Goal: Find specific page/section: Find specific page/section

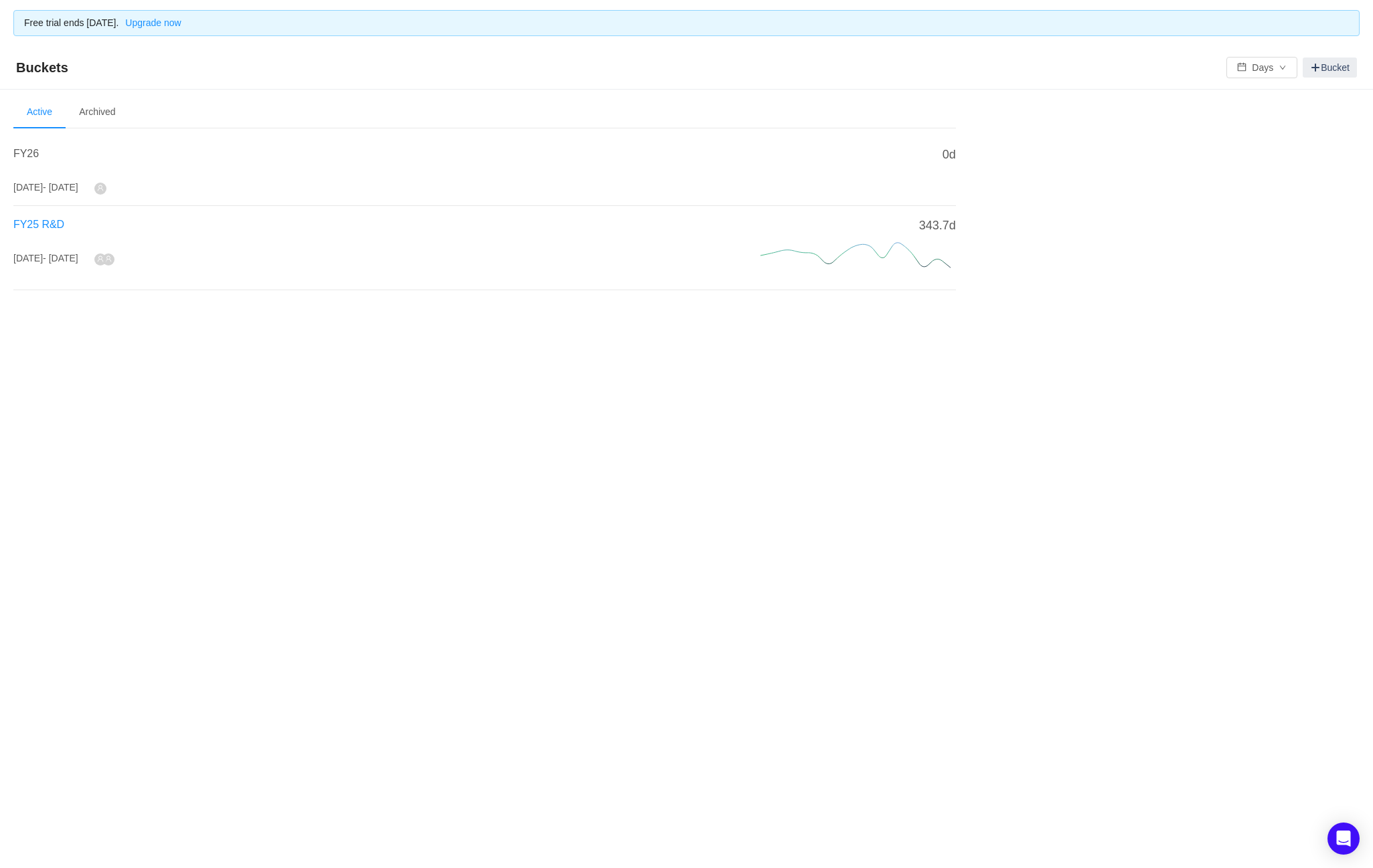
click at [40, 228] on span "FY25 R&D" at bounding box center [39, 225] width 50 height 12
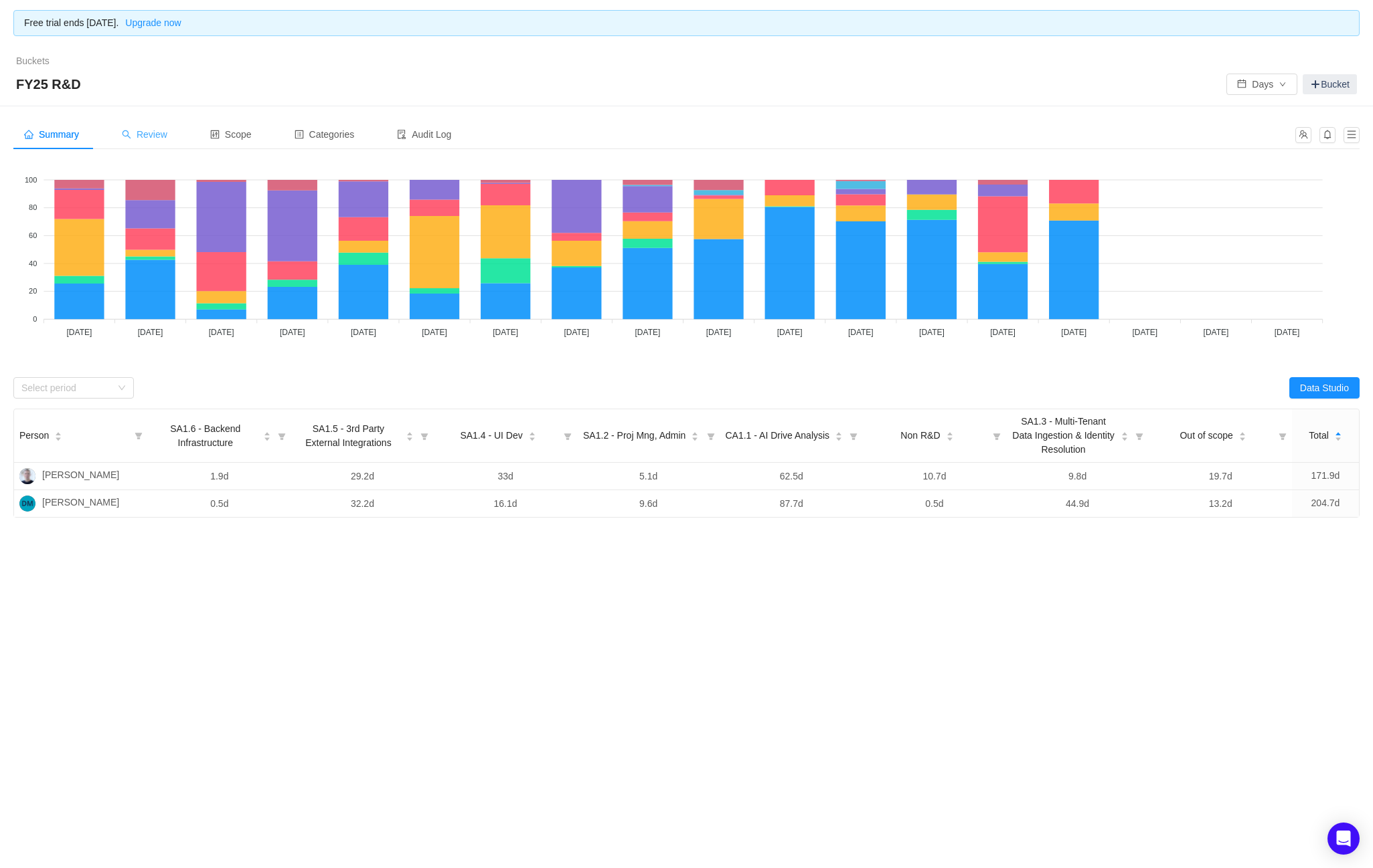
click at [165, 140] on div "Review" at bounding box center [145, 134] width 67 height 30
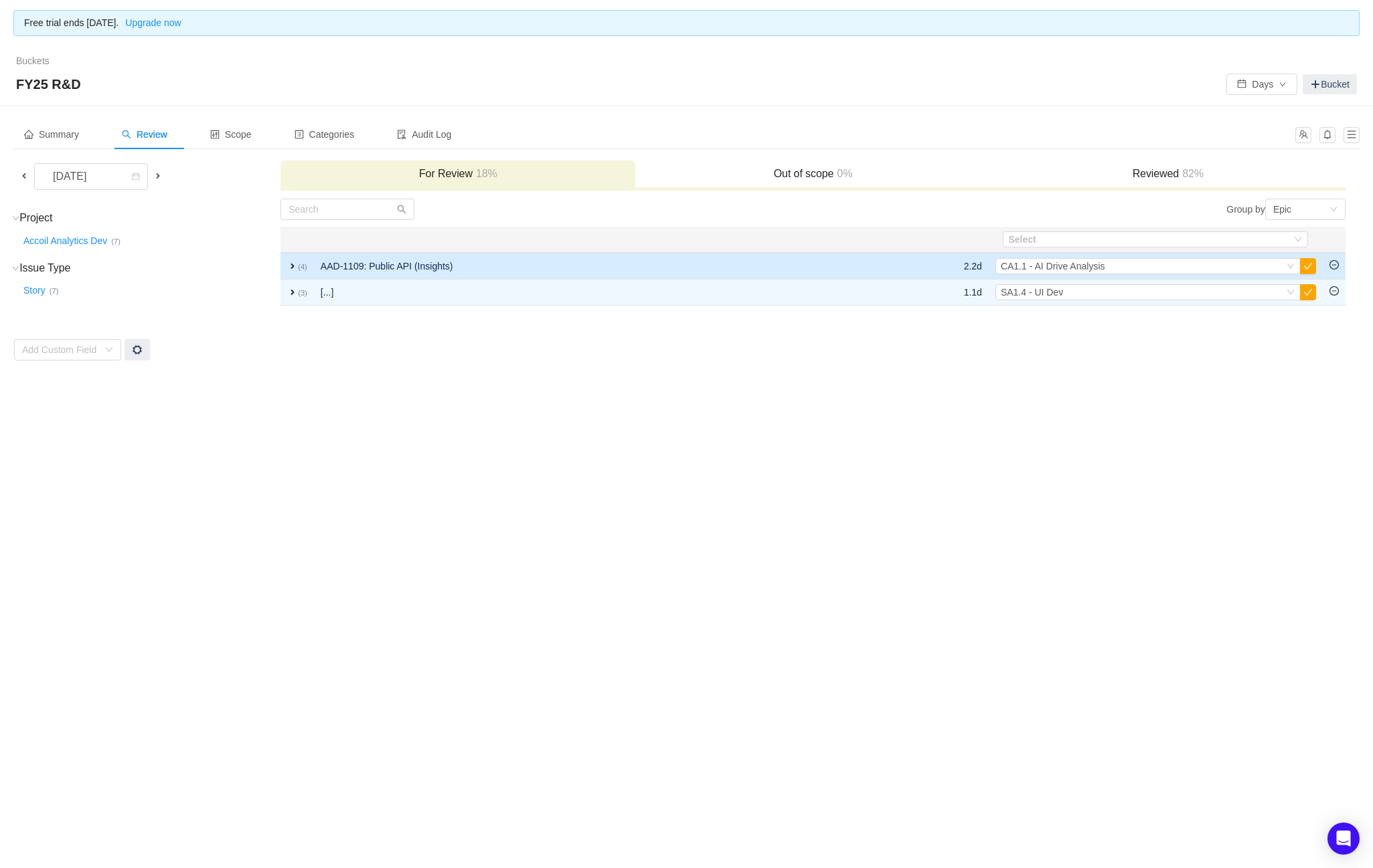
click at [286, 262] on td "expand (4)" at bounding box center [297, 267] width 33 height 27
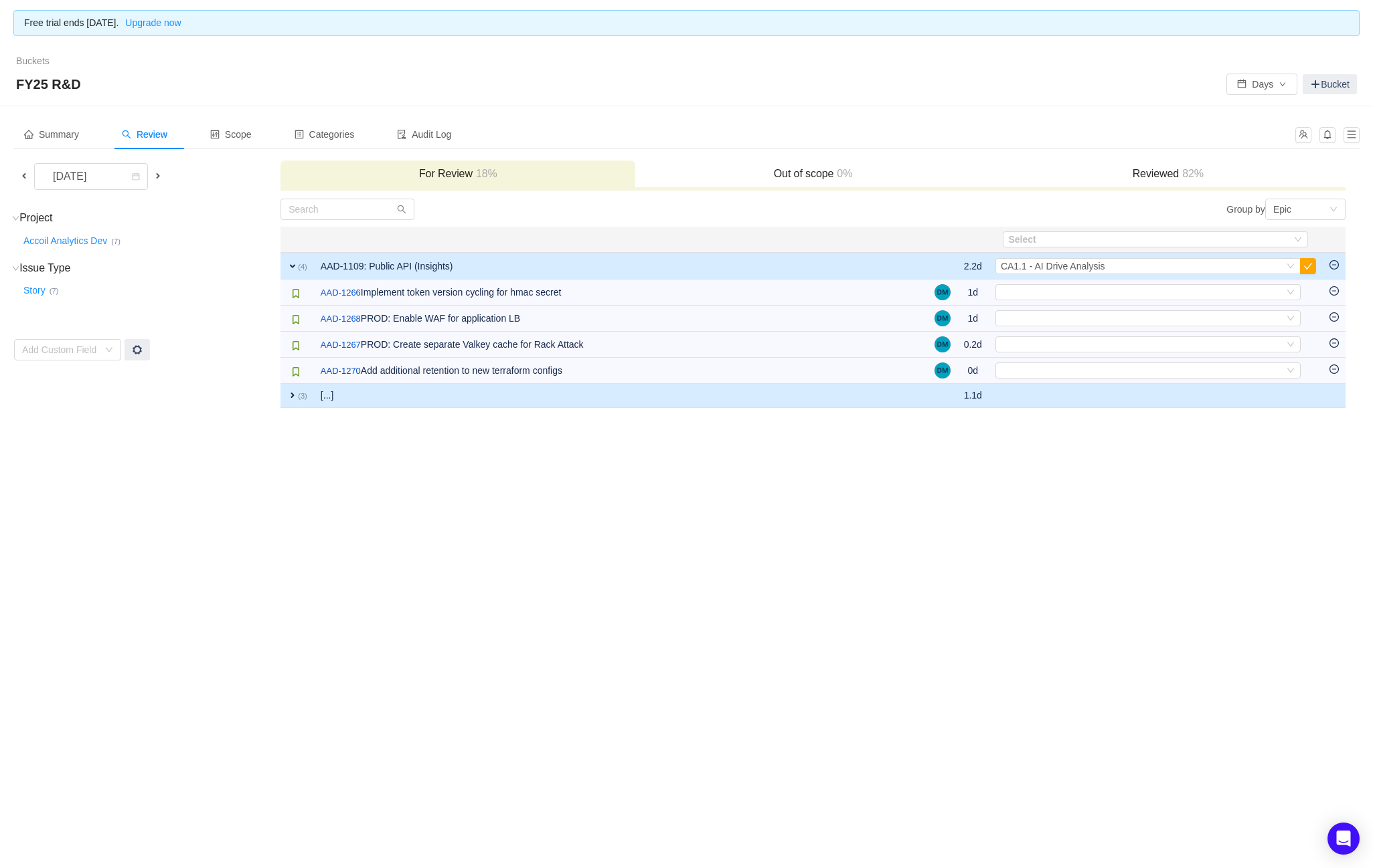
click at [289, 397] on span "expand" at bounding box center [292, 395] width 11 height 11
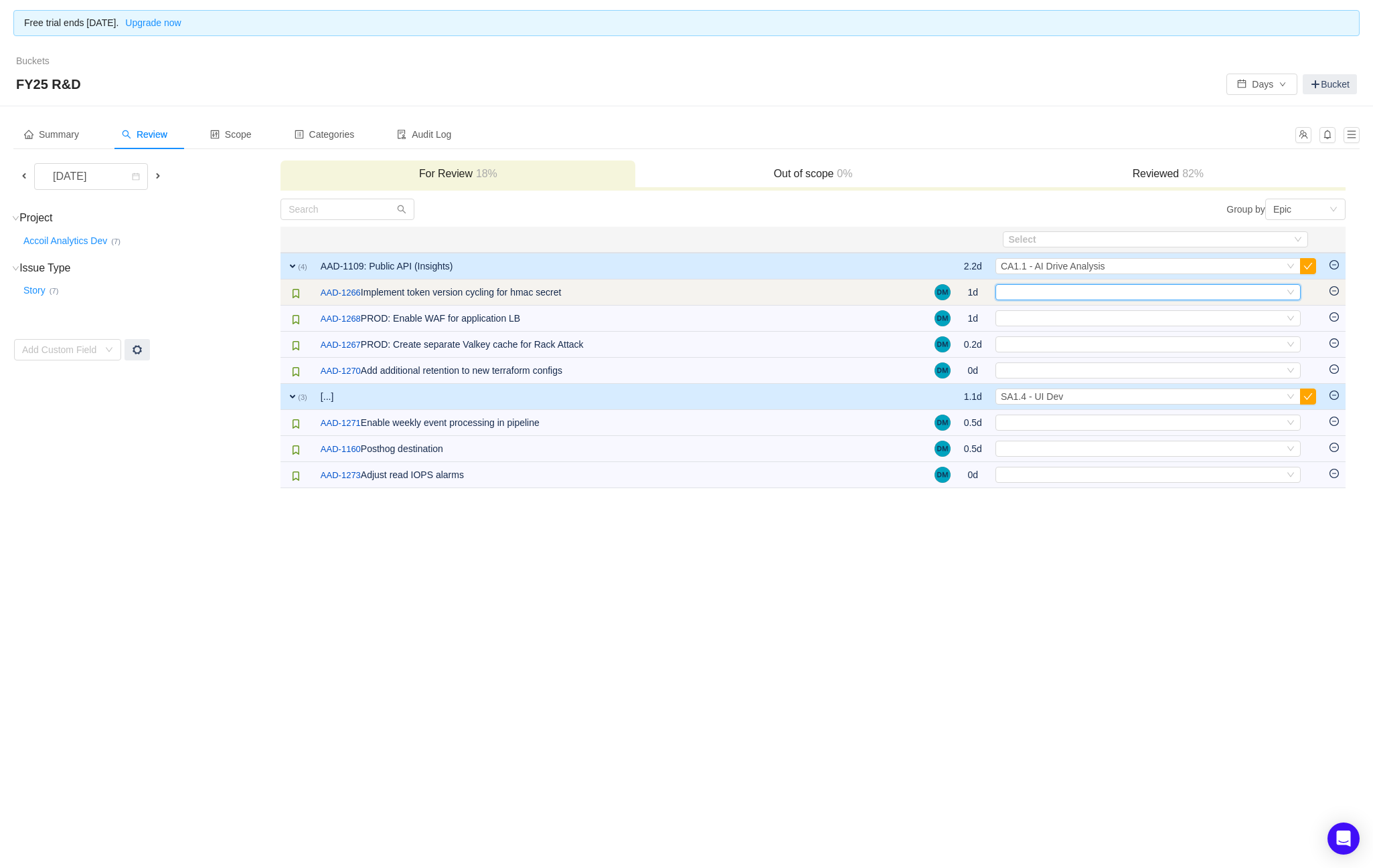
click at [1091, 296] on div "Select" at bounding box center [1142, 292] width 283 height 15
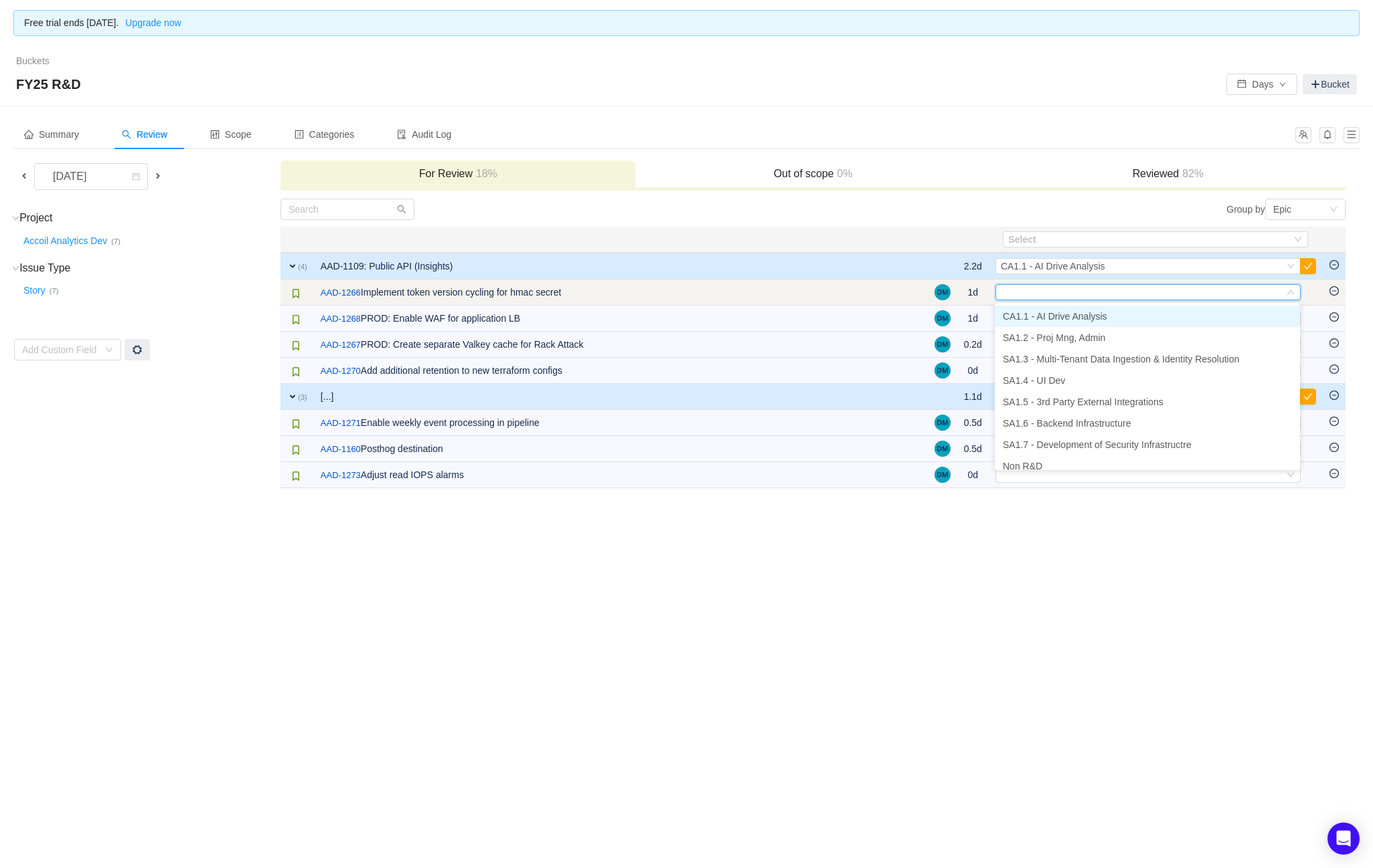
click at [1091, 296] on input at bounding box center [1142, 292] width 283 height 15
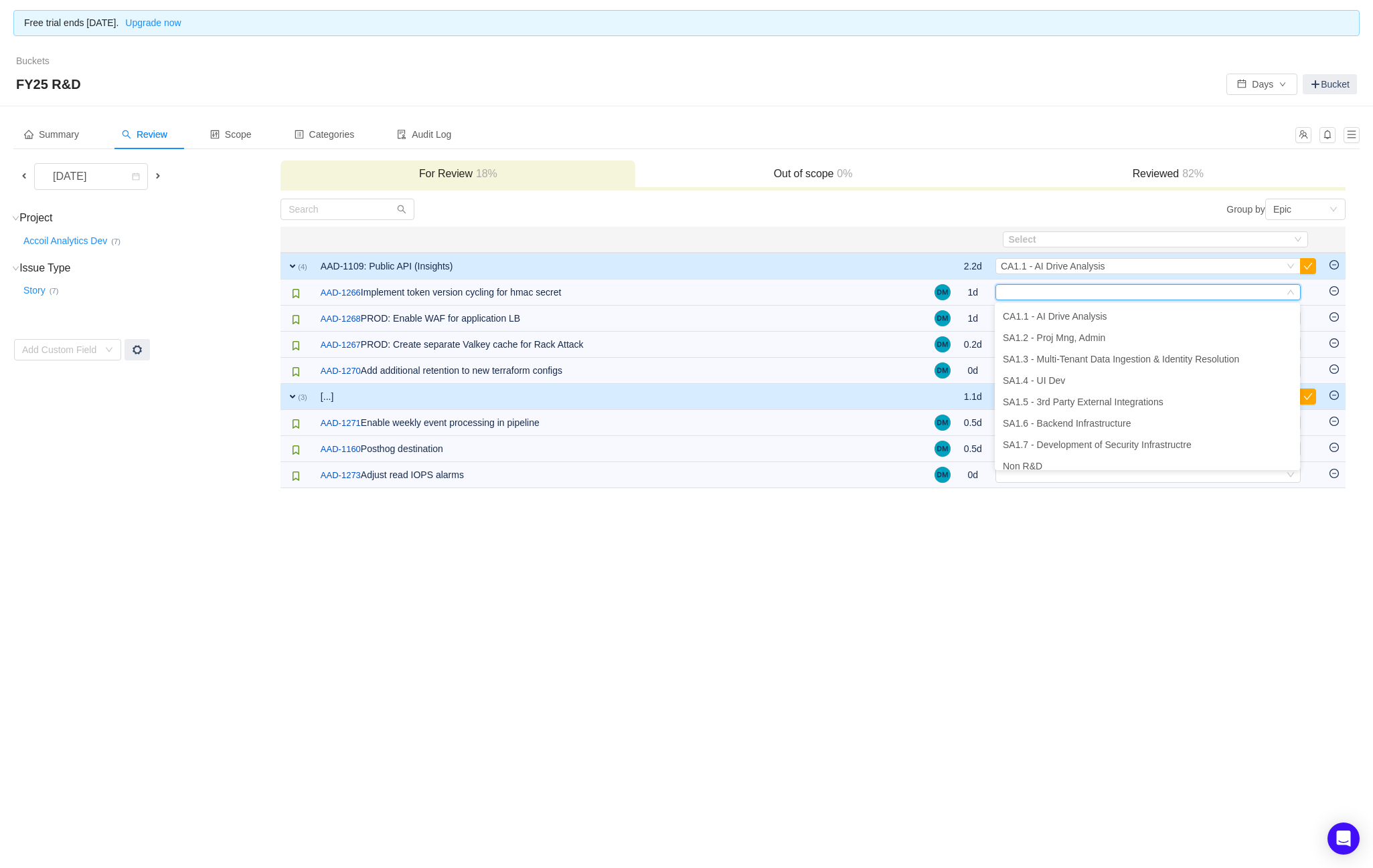
click at [935, 492] on div "Summary Review Scope Categories Audit Log [DATE] For Review 18% Out of scope 0%…" at bounding box center [686, 305] width 1373 height 396
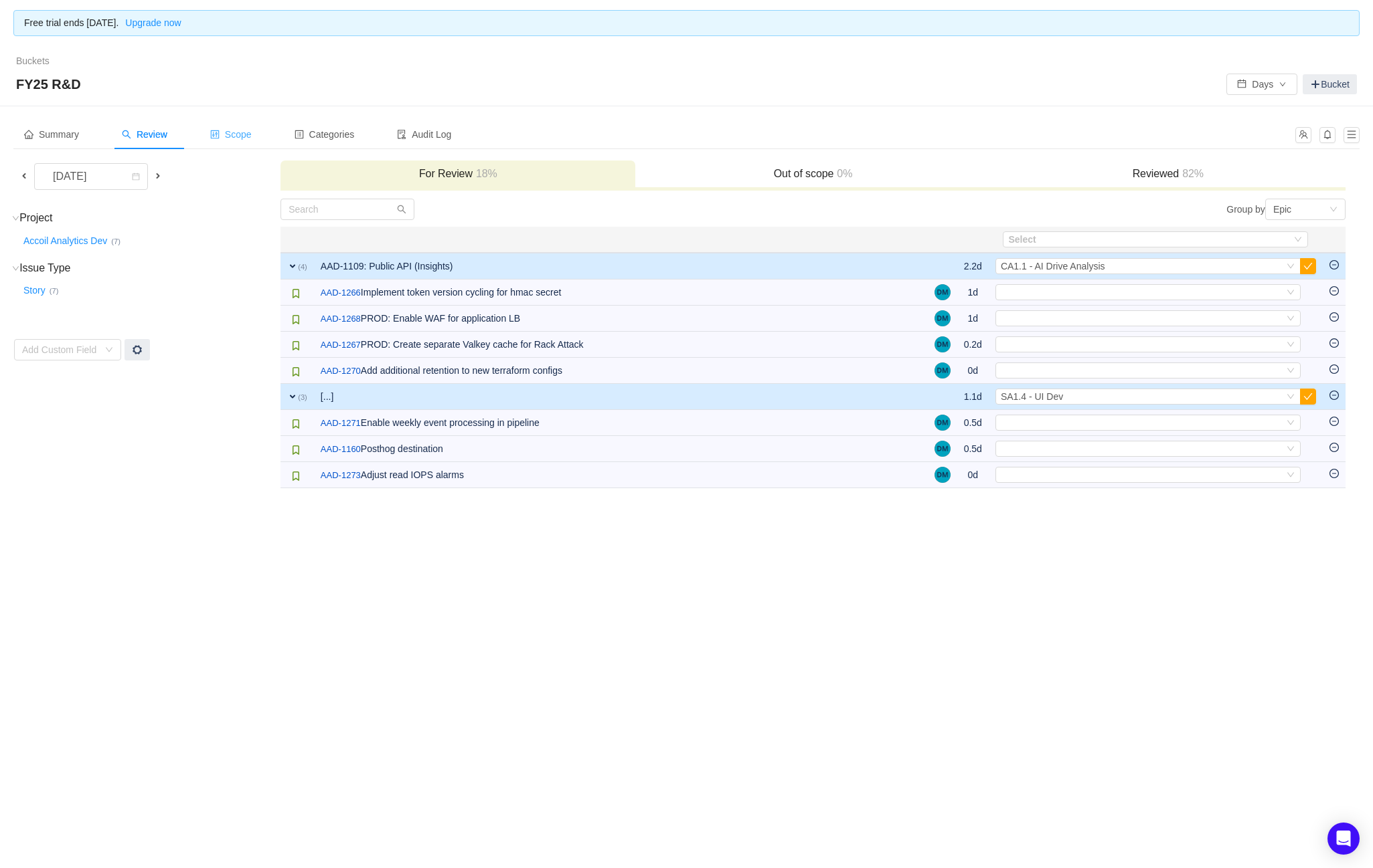
click at [242, 134] on span "Scope" at bounding box center [231, 134] width 42 height 11
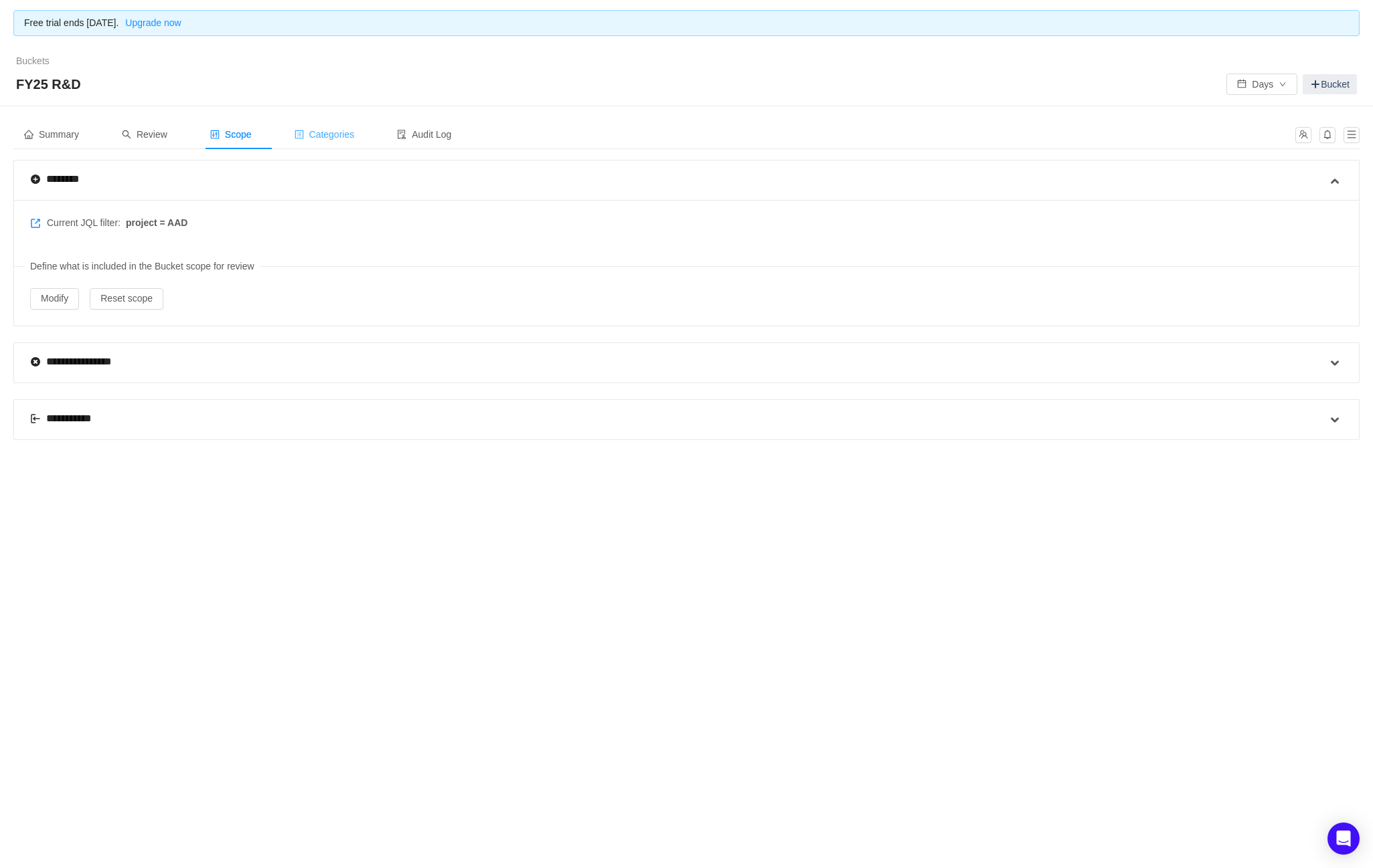
click at [340, 137] on span "Categories" at bounding box center [325, 134] width 60 height 11
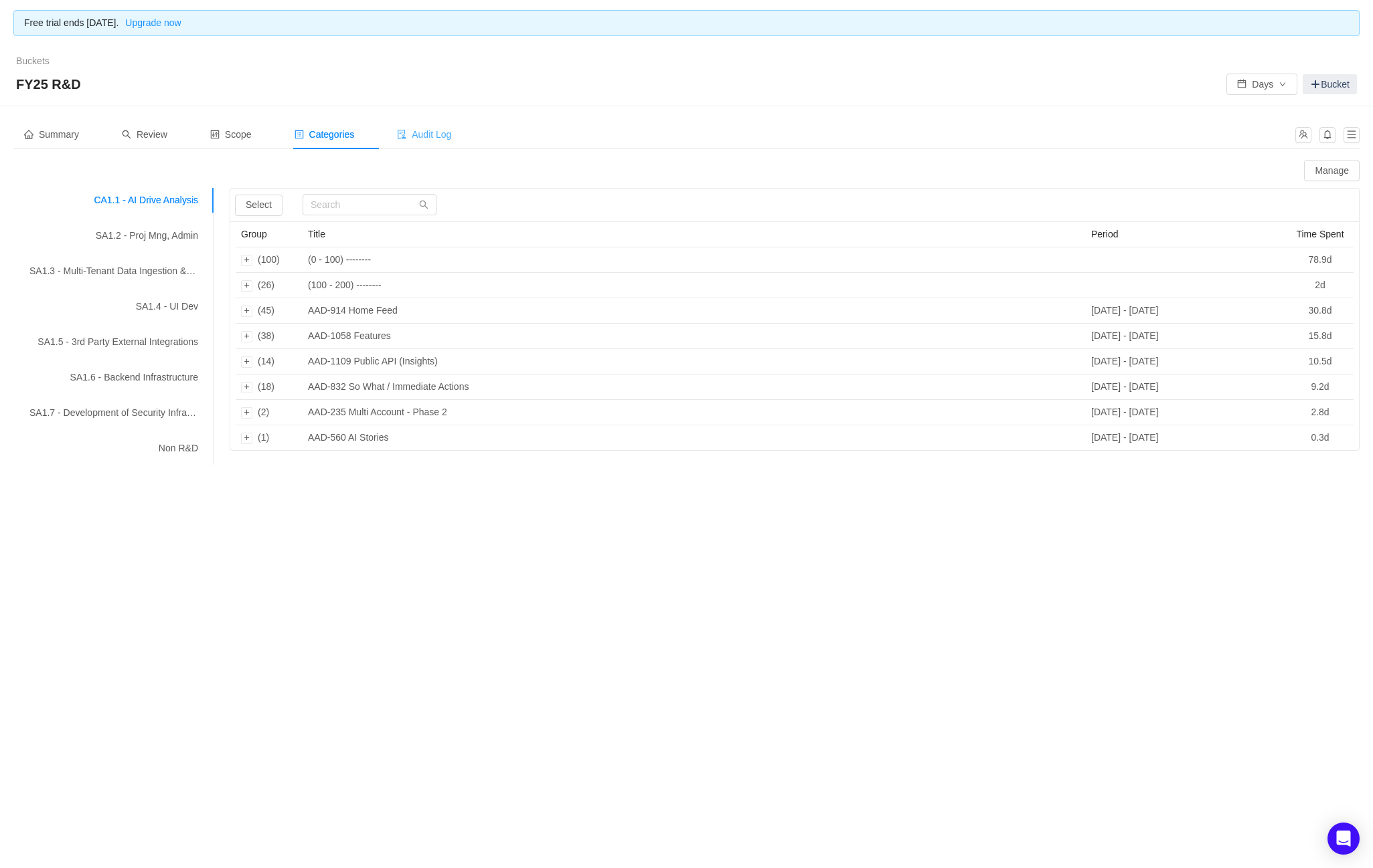
click at [439, 132] on span "Audit Log" at bounding box center [424, 134] width 54 height 11
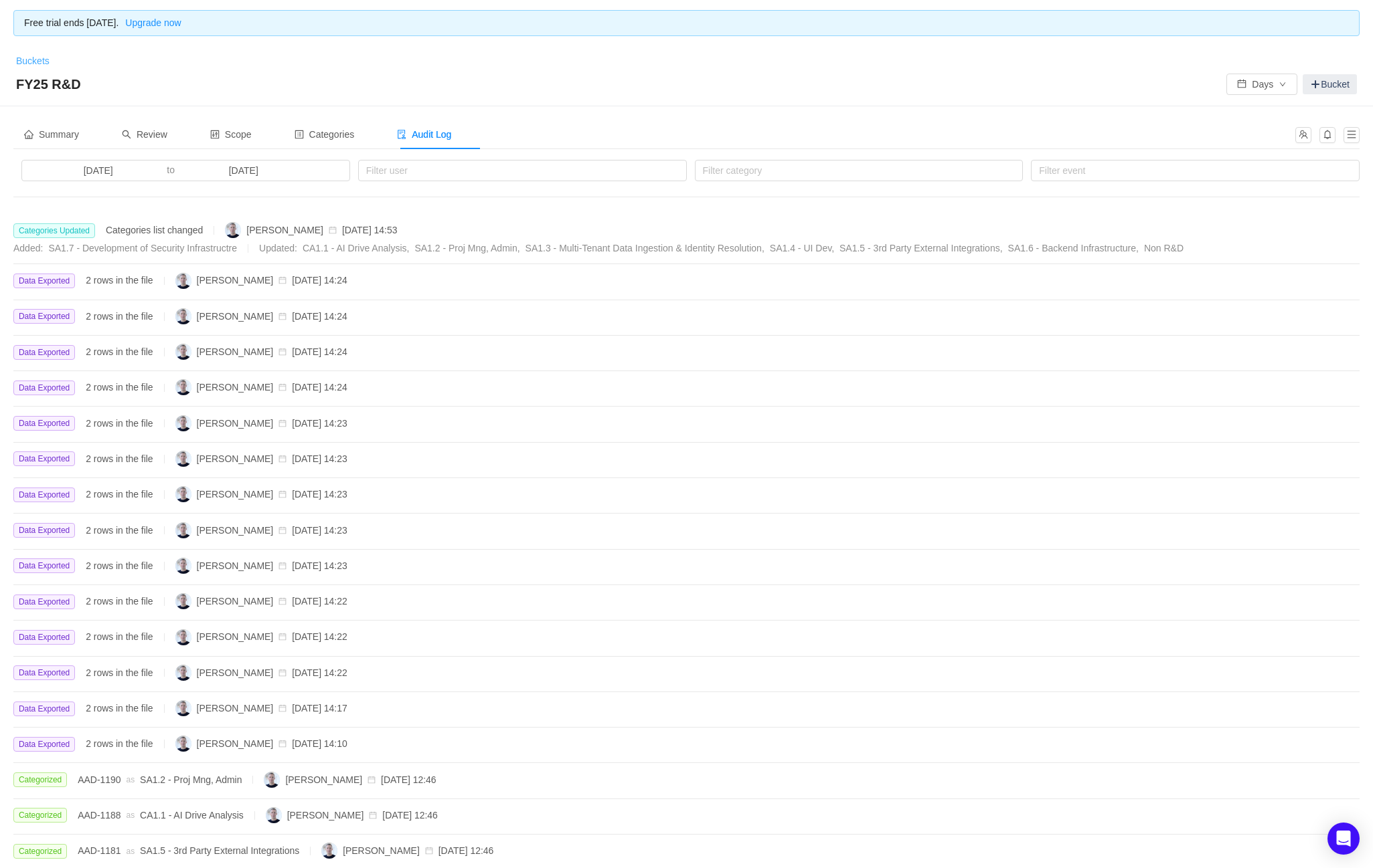
click at [35, 60] on link "Buckets" at bounding box center [33, 60] width 33 height 11
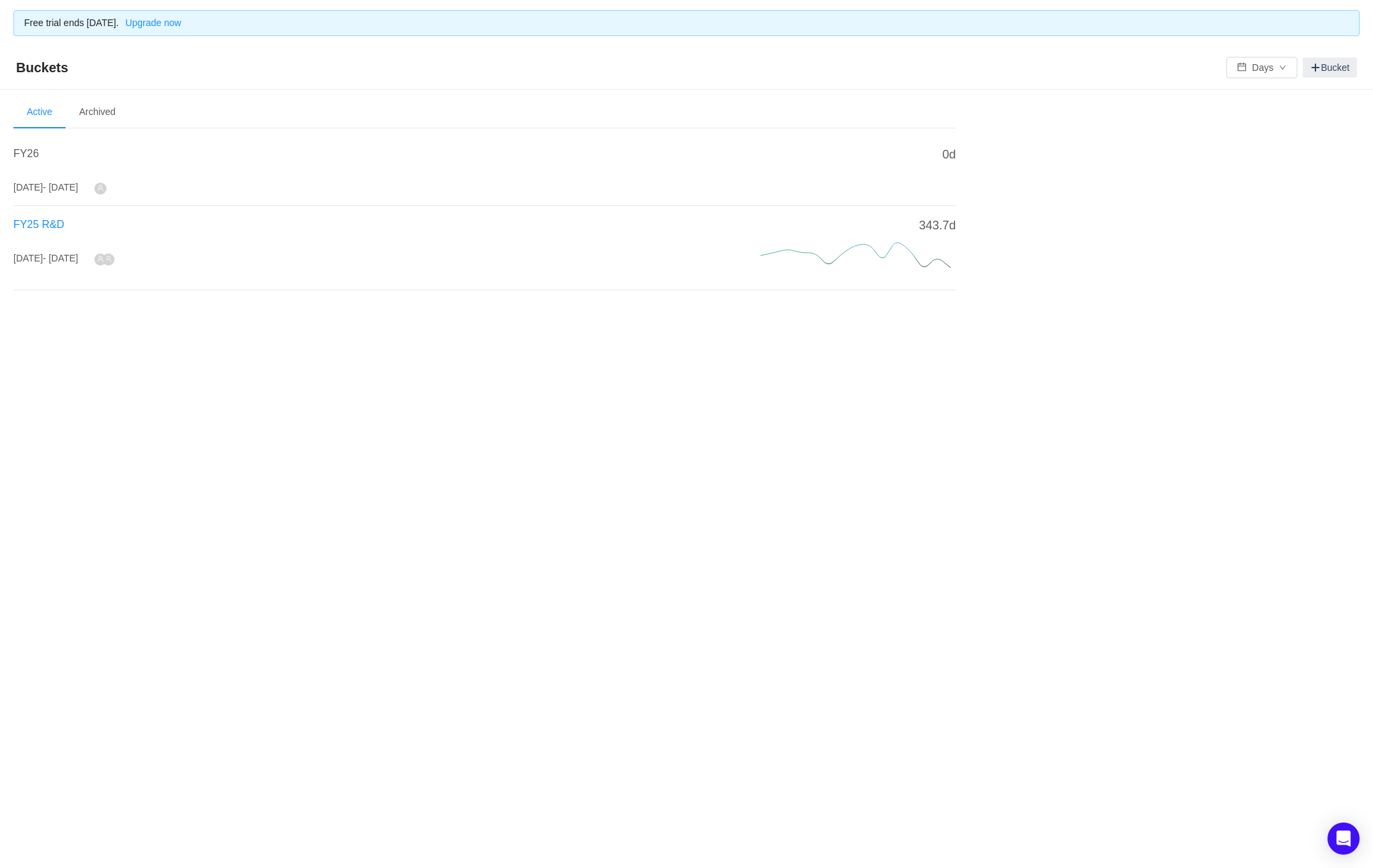
click at [49, 219] on span "FY25 R&D" at bounding box center [39, 225] width 50 height 12
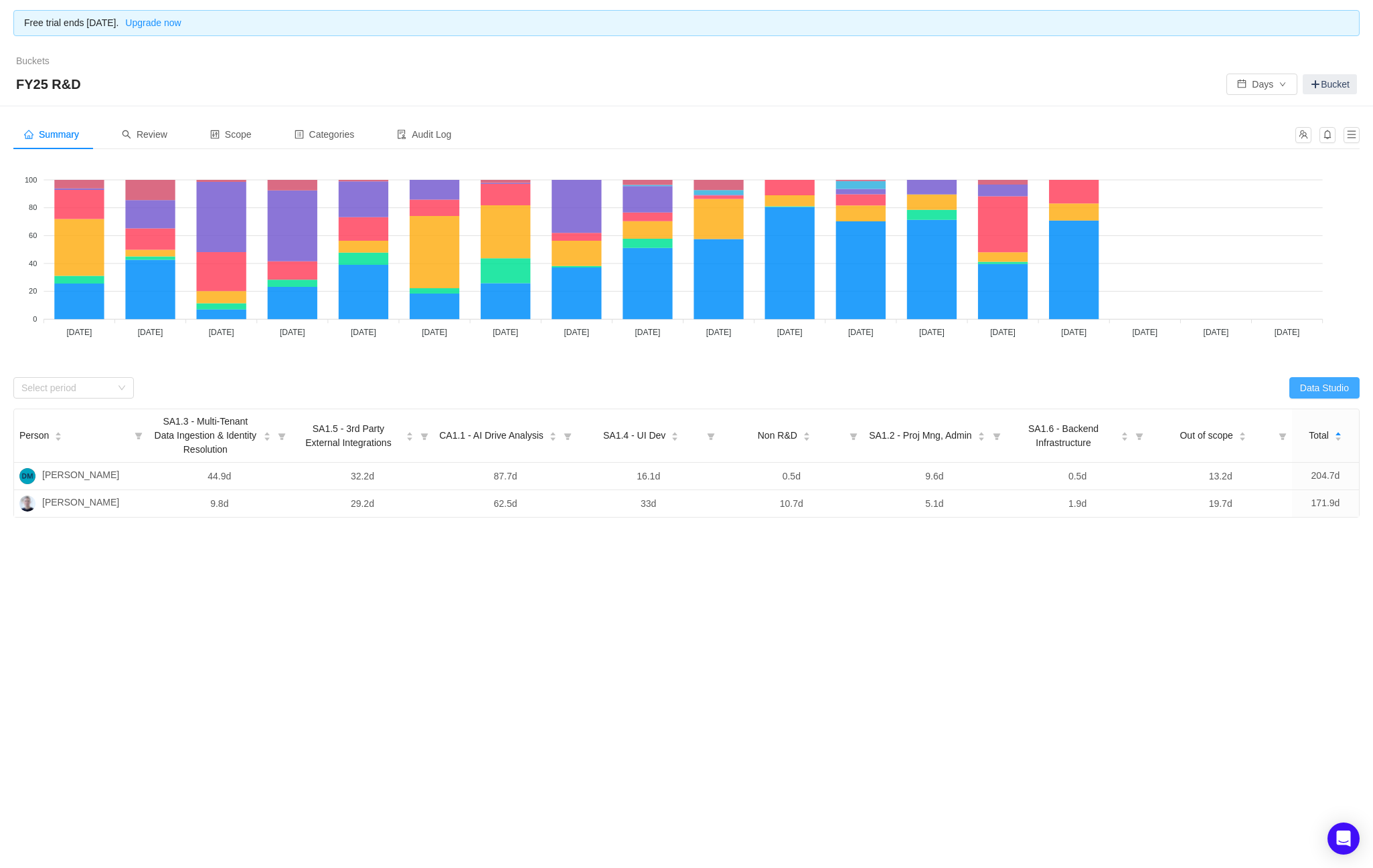
click at [1329, 395] on button "Data Studio" at bounding box center [1324, 388] width 70 height 21
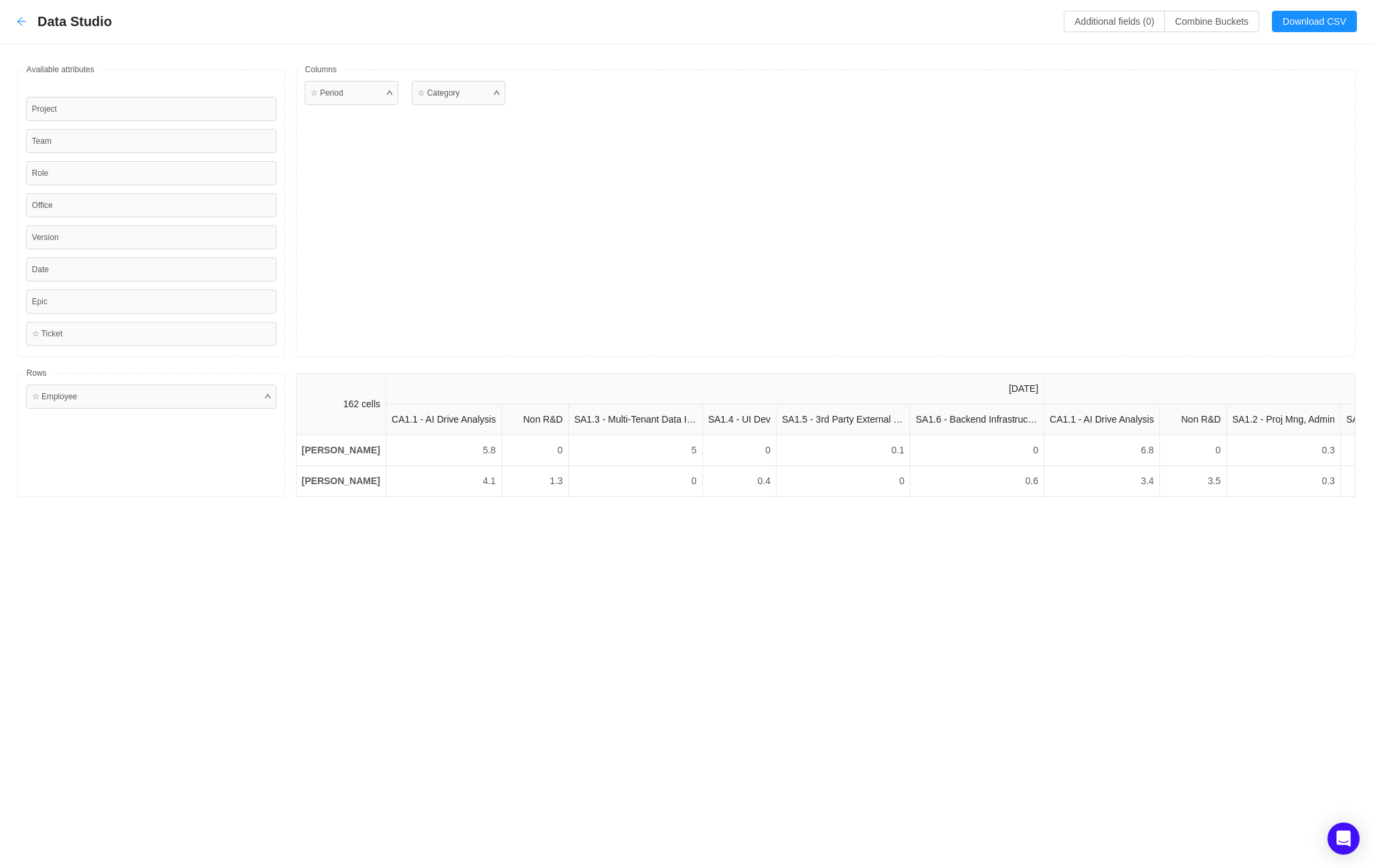
click at [22, 22] on icon "icon: arrow-left" at bounding box center [21, 21] width 11 height 11
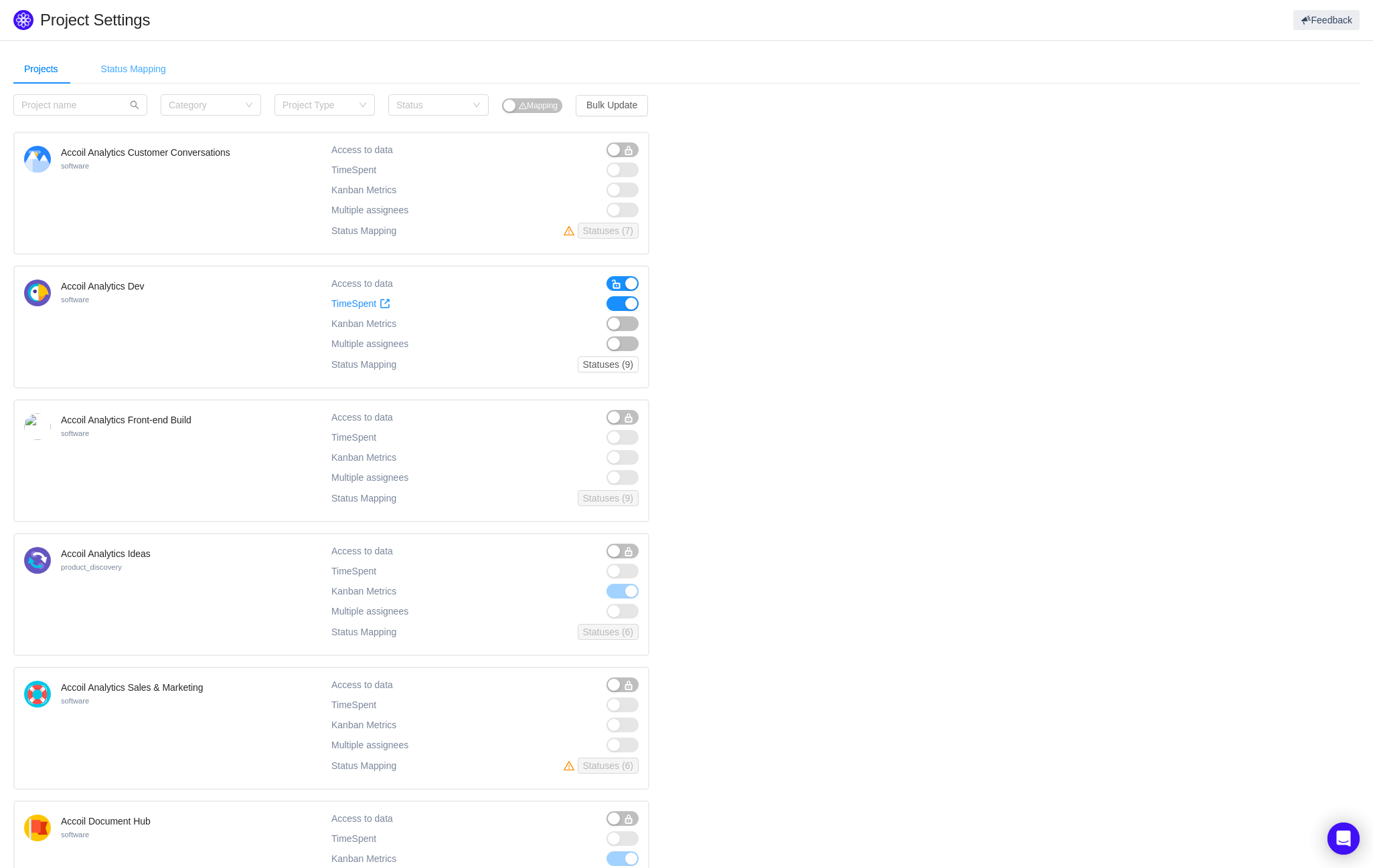
click at [156, 77] on div "Status Mapping" at bounding box center [133, 69] width 86 height 30
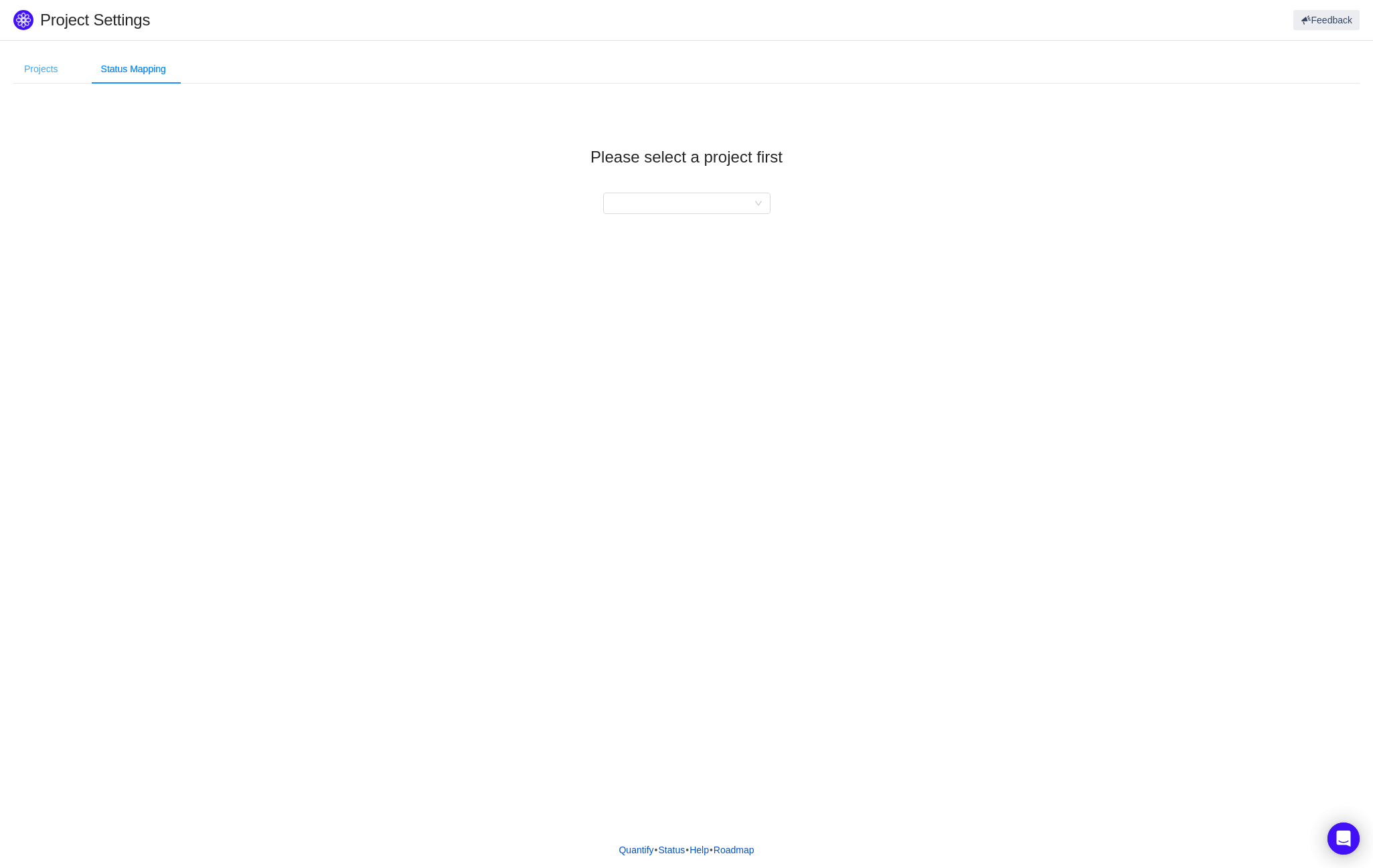
click at [26, 68] on div "Projects" at bounding box center [41, 69] width 55 height 30
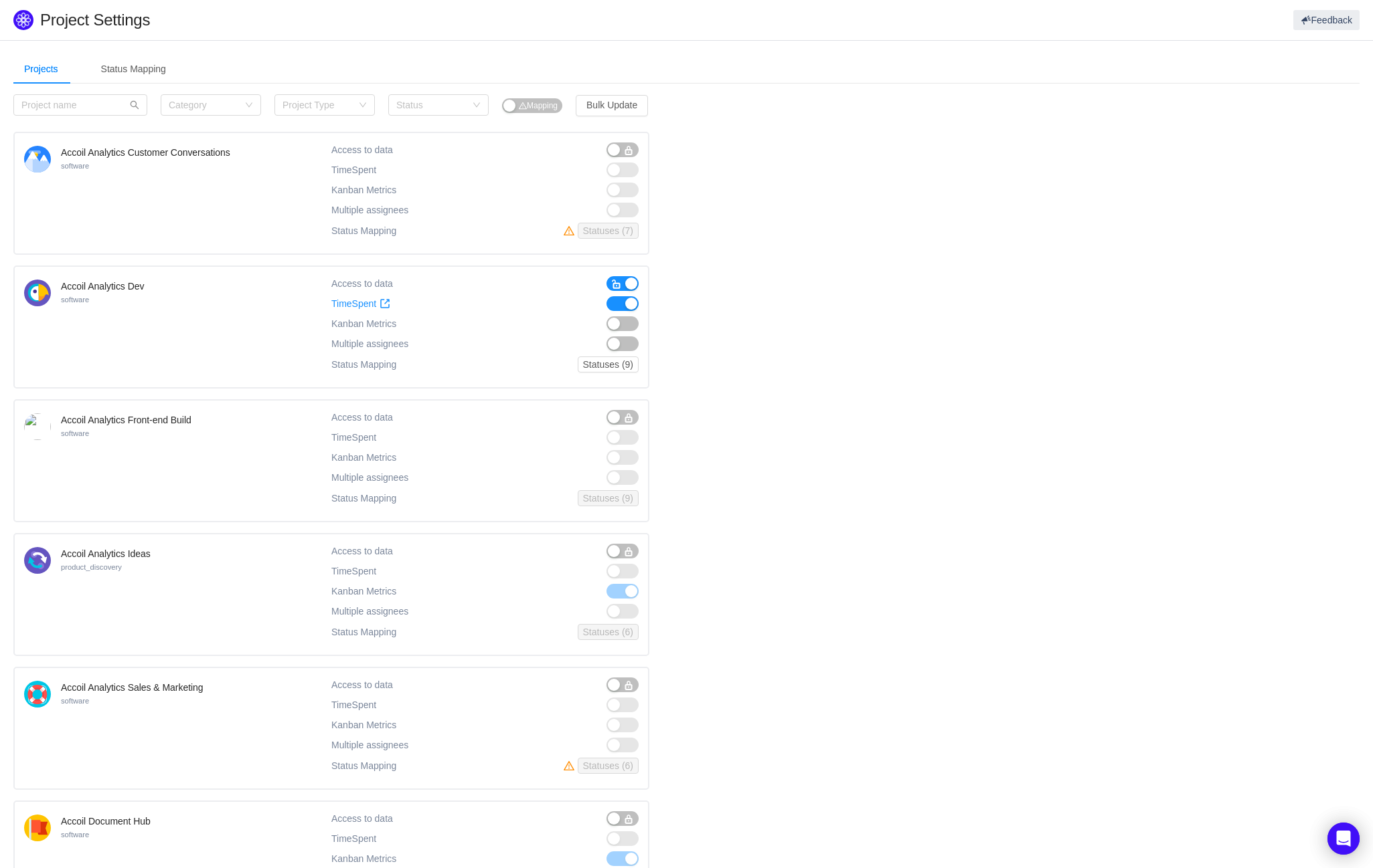
scroll to position [1, 0]
click at [591, 361] on button "Statuses (9)" at bounding box center [607, 364] width 61 height 16
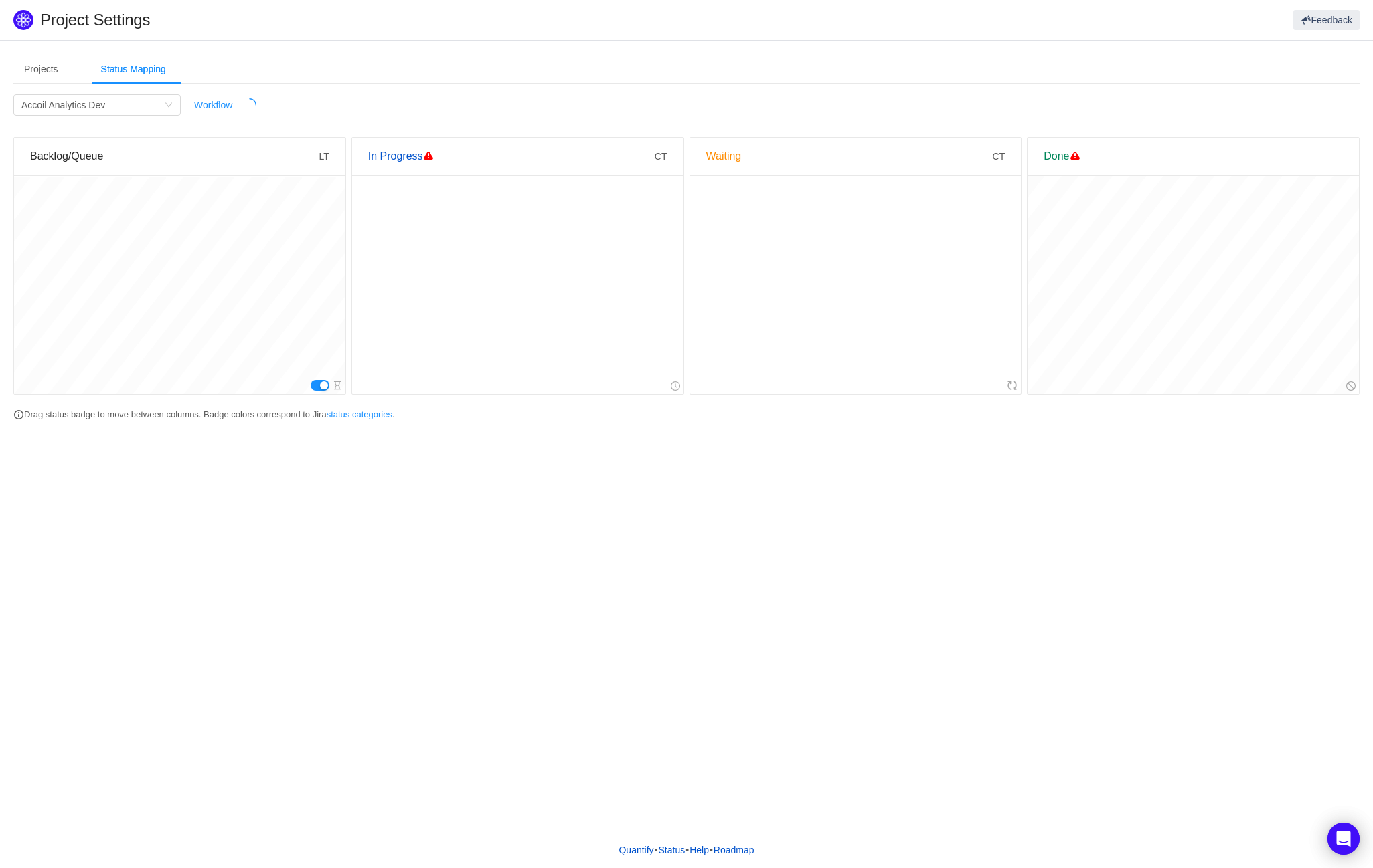
scroll to position [0, 0]
